Goal: Task Accomplishment & Management: Complete application form

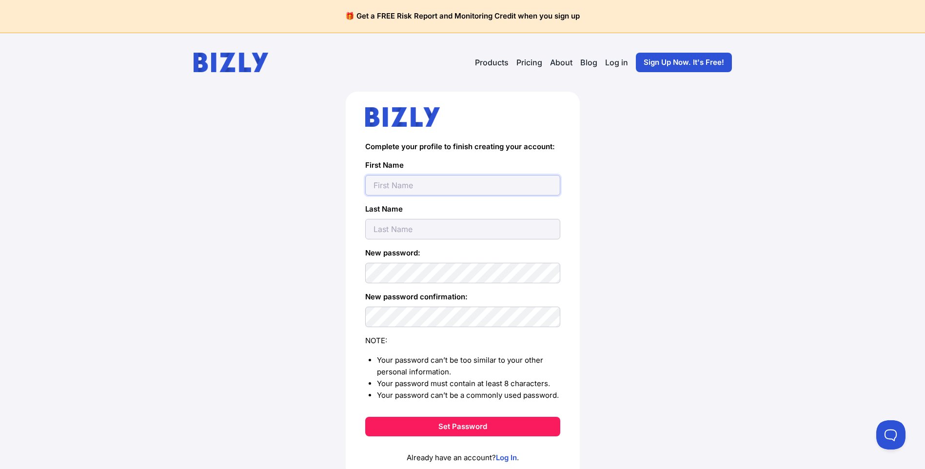
click at [424, 179] on input "text" at bounding box center [462, 185] width 195 height 20
type input "[PERSON_NAME][EMAIL_ADDRESS][DOMAIN_NAME]"
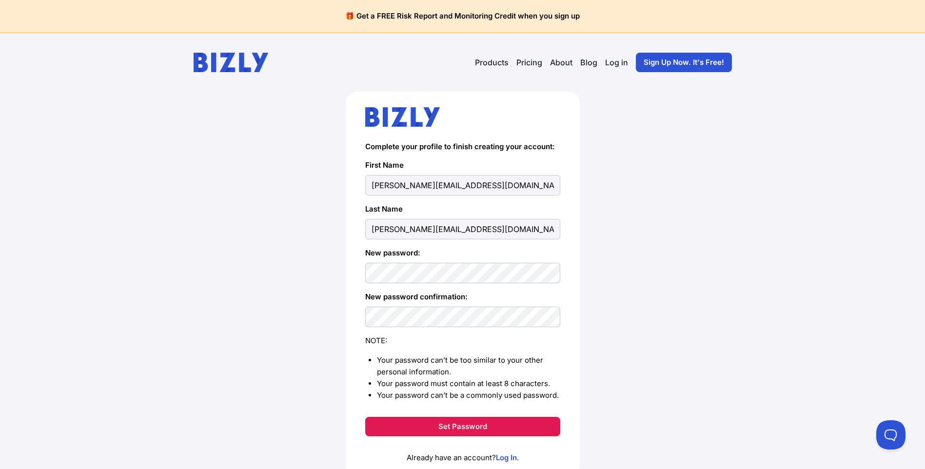
click at [442, 431] on button "Set Password" at bounding box center [462, 427] width 195 height 20
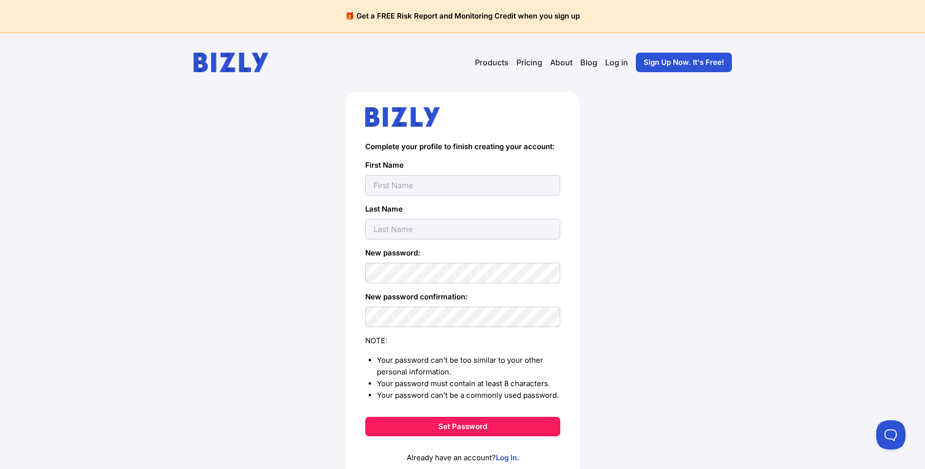
click at [424, 185] on input "text" at bounding box center [462, 185] width 195 height 20
type input "[PERSON_NAME]"
click at [377, 233] on input "text" at bounding box center [462, 229] width 195 height 20
type input "Belgrove"
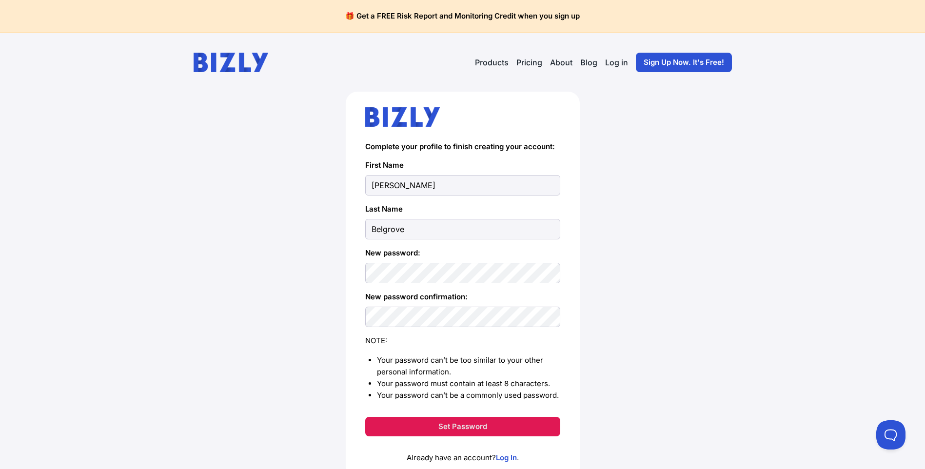
click at [470, 429] on button "Set Password" at bounding box center [462, 427] width 195 height 20
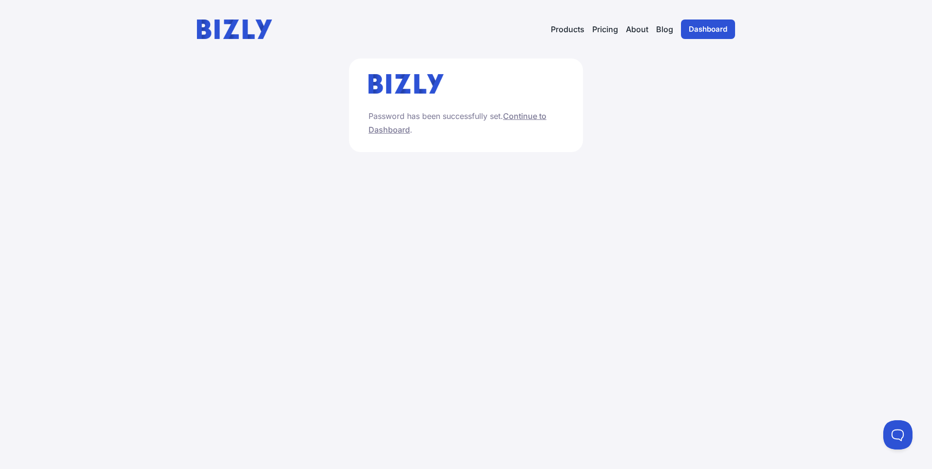
click at [530, 115] on link "Continue to Dashboard" at bounding box center [458, 122] width 178 height 23
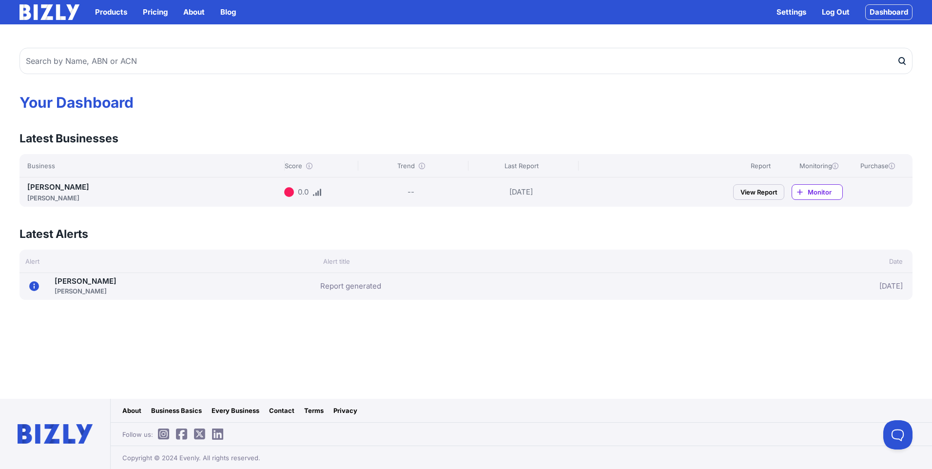
click at [761, 193] on link "View Report" at bounding box center [758, 192] width 51 height 16
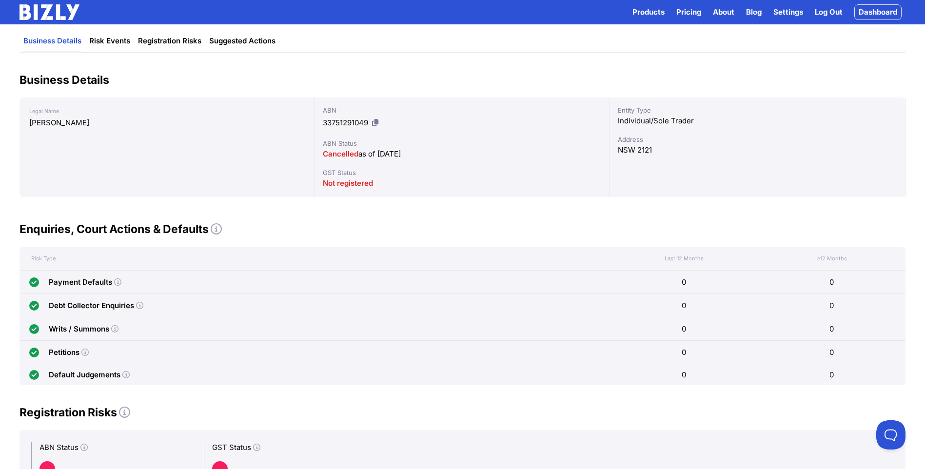
scroll to position [76, 0]
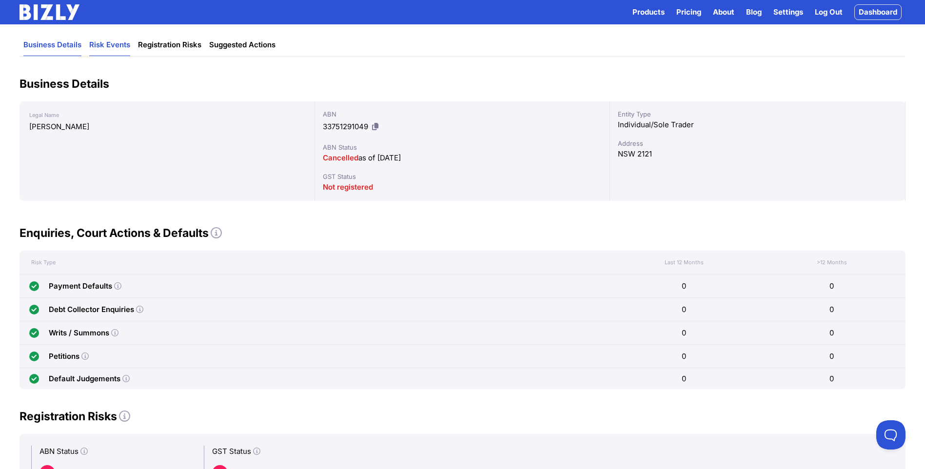
click at [118, 47] on link "Risk Events" at bounding box center [109, 45] width 41 height 22
click at [112, 46] on link "Risk Events" at bounding box center [109, 45] width 41 height 22
click at [105, 42] on link "Risk Events" at bounding box center [109, 45] width 41 height 22
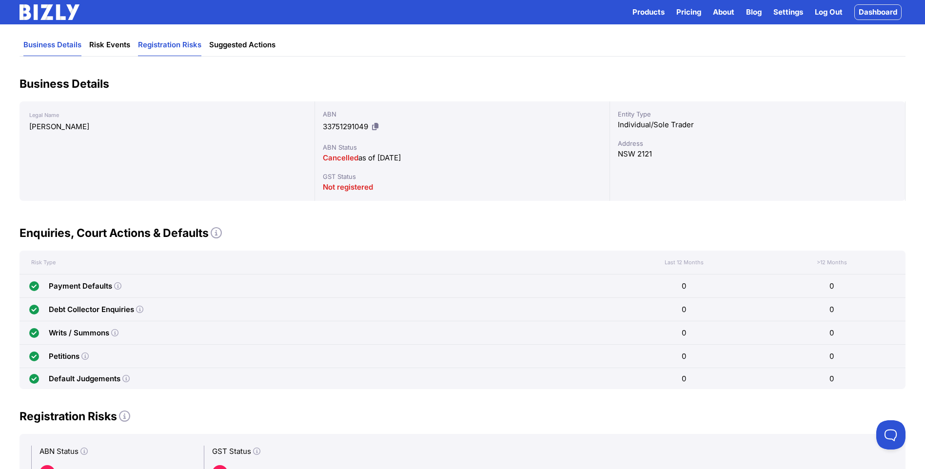
click at [167, 41] on link "Registration Risks" at bounding box center [169, 45] width 63 height 22
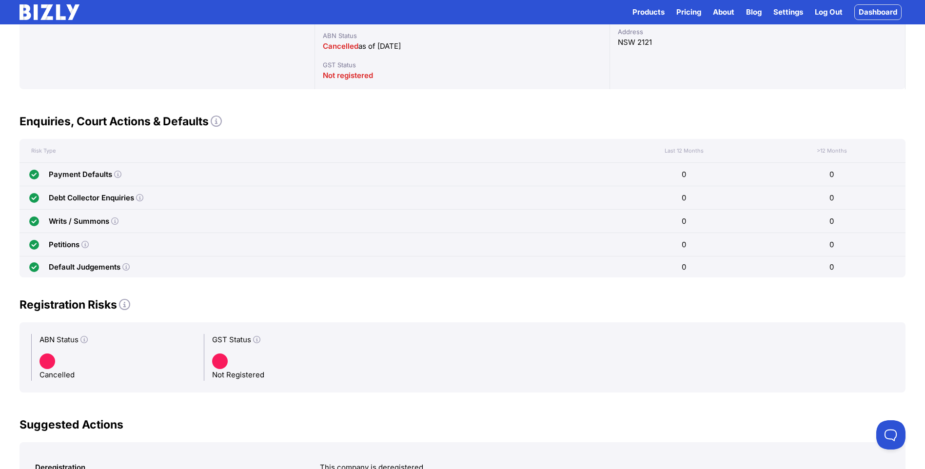
scroll to position [189, 0]
click at [834, 14] on link "Log Out" at bounding box center [829, 12] width 28 height 12
